Goal: Transaction & Acquisition: Purchase product/service

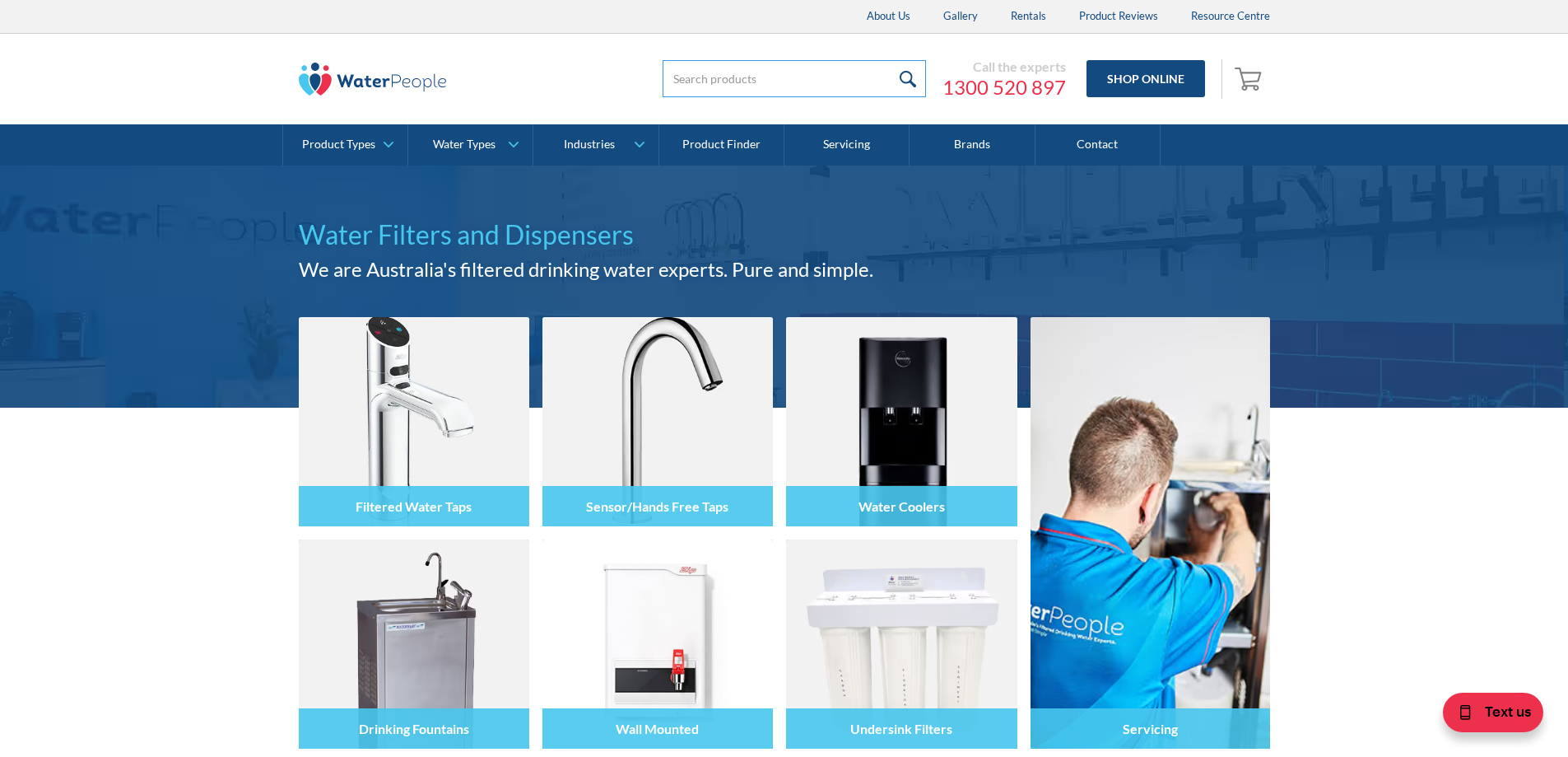
click at [836, 80] on input "search" at bounding box center [795, 79] width 264 height 37
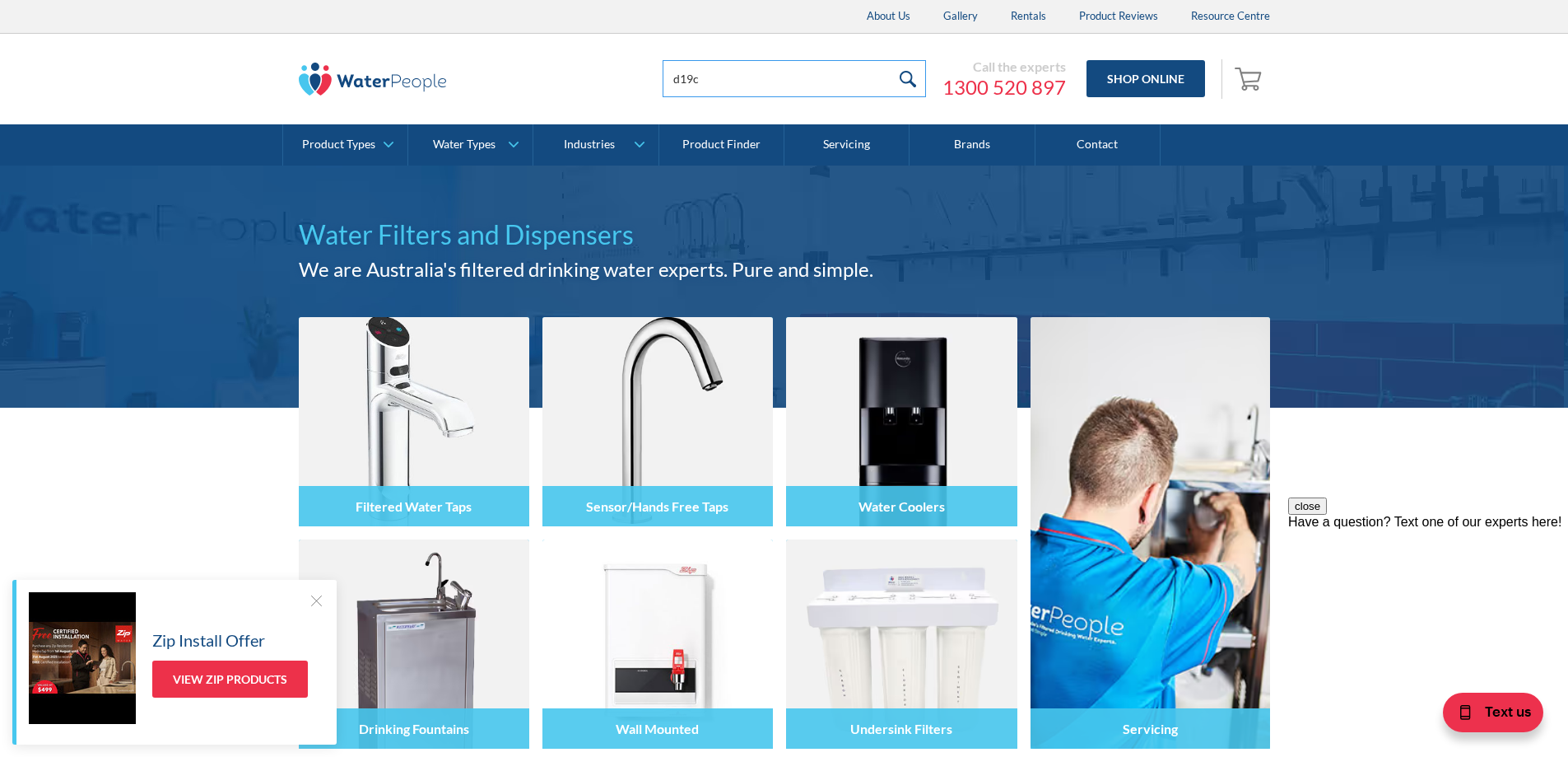
type input "d19c"
click at [891, 60] on input "submit" at bounding box center [908, 79] width 35 height 37
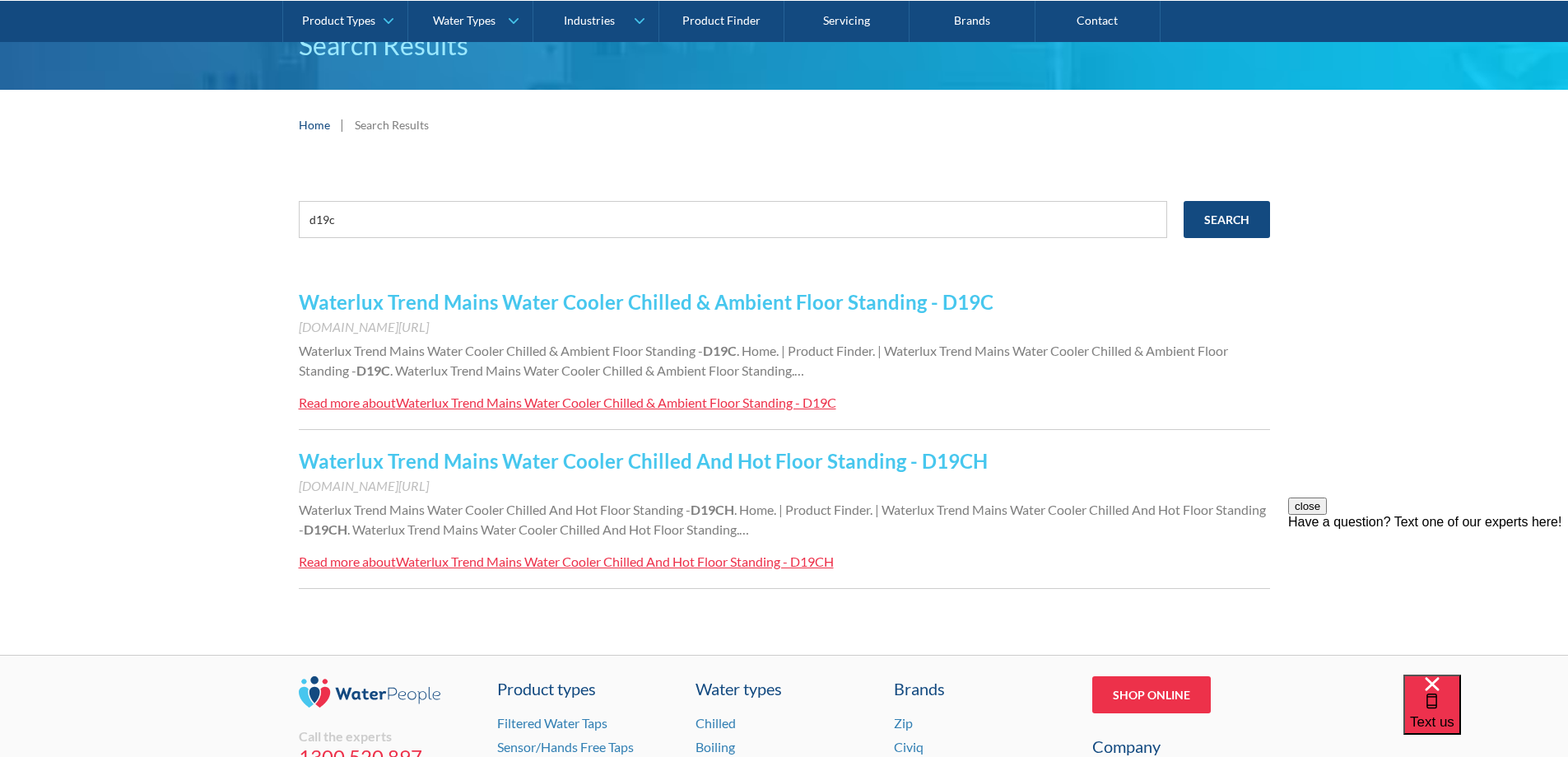
click at [752, 298] on link "Waterlux Trend Mains Water Cooler Chilled & Ambient Floor Standing - D19C" at bounding box center [646, 302] width 695 height 24
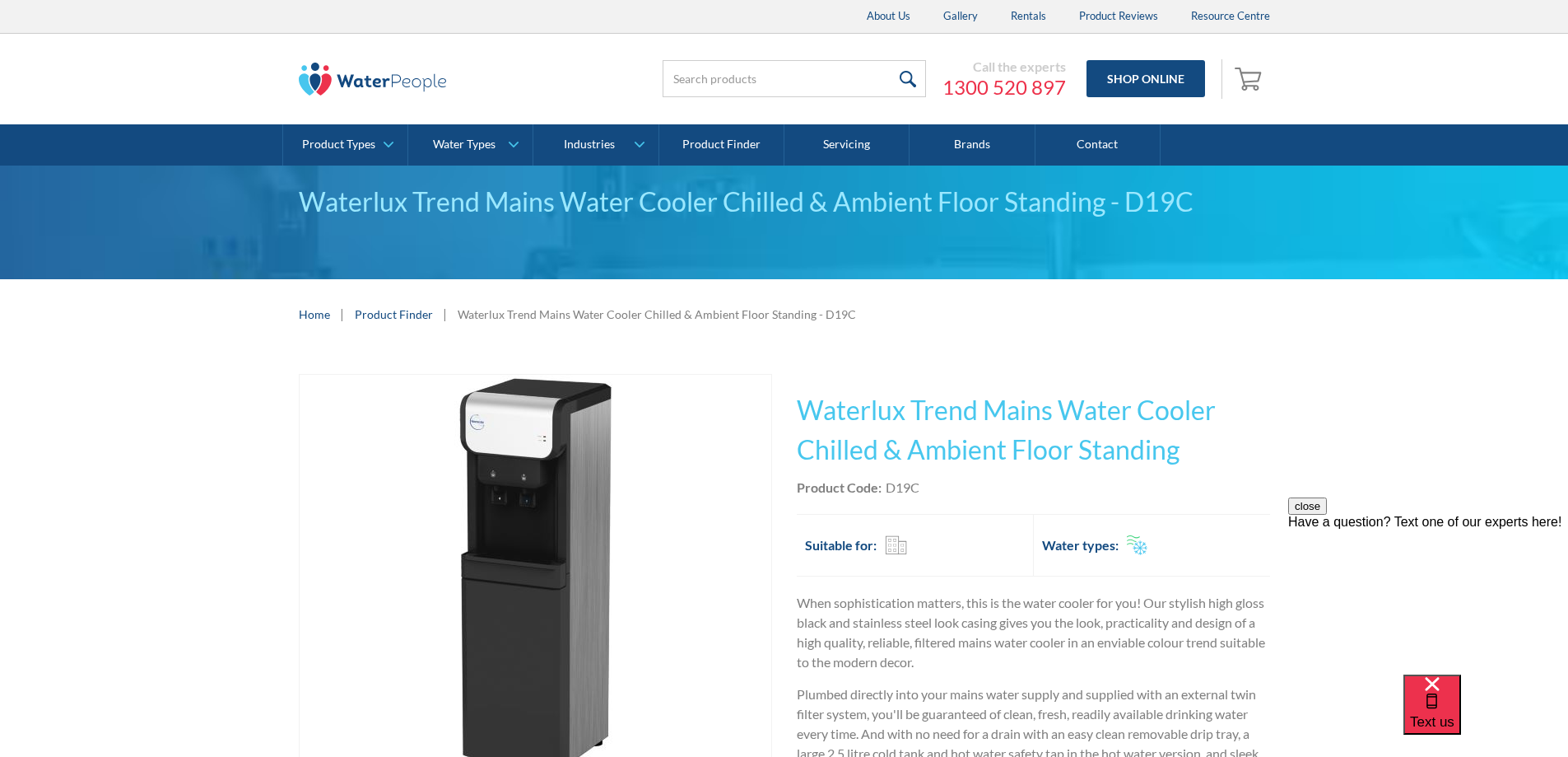
scroll to position [165, 0]
